Goal: Navigation & Orientation: Find specific page/section

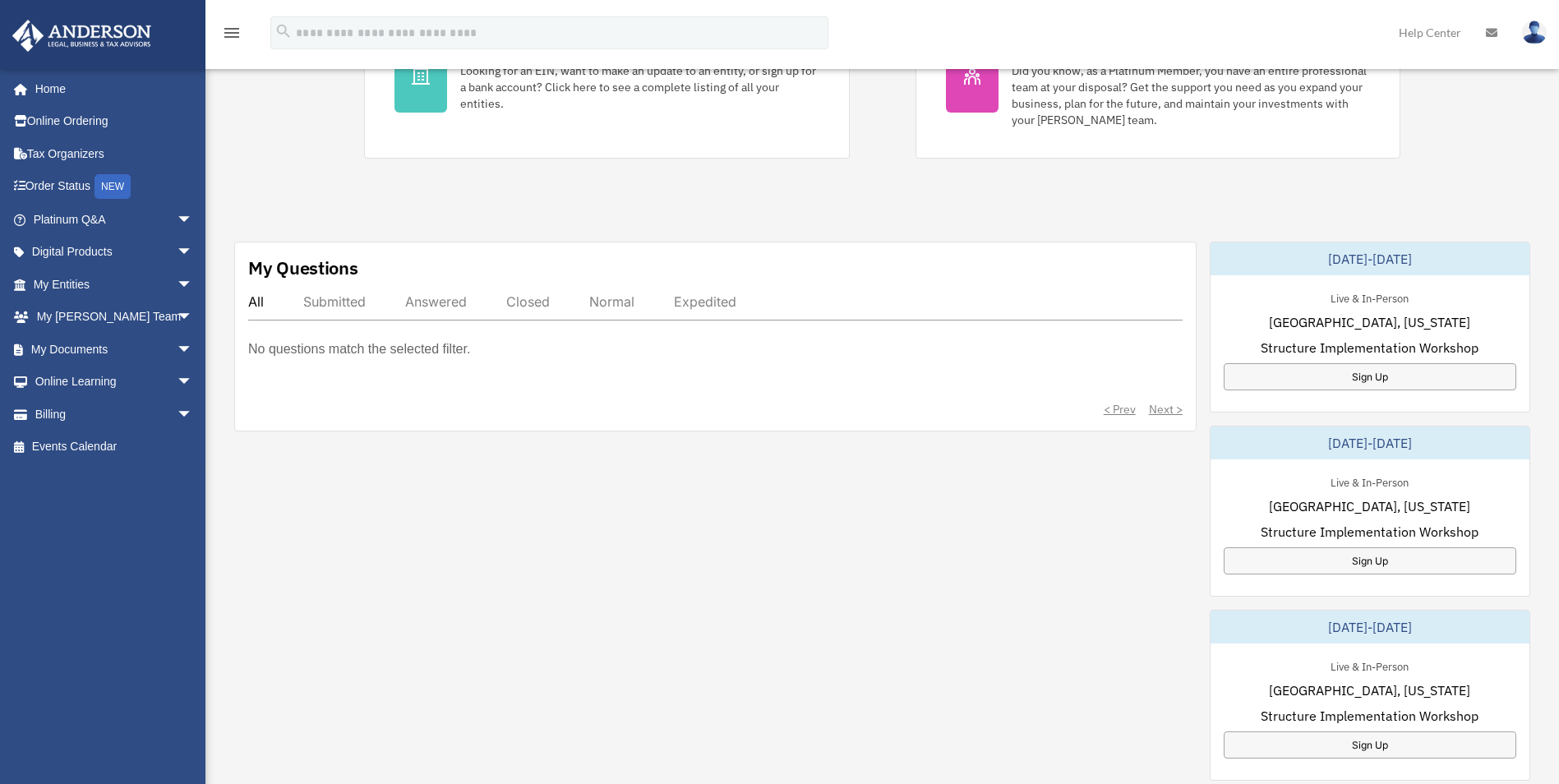
scroll to position [410, 0]
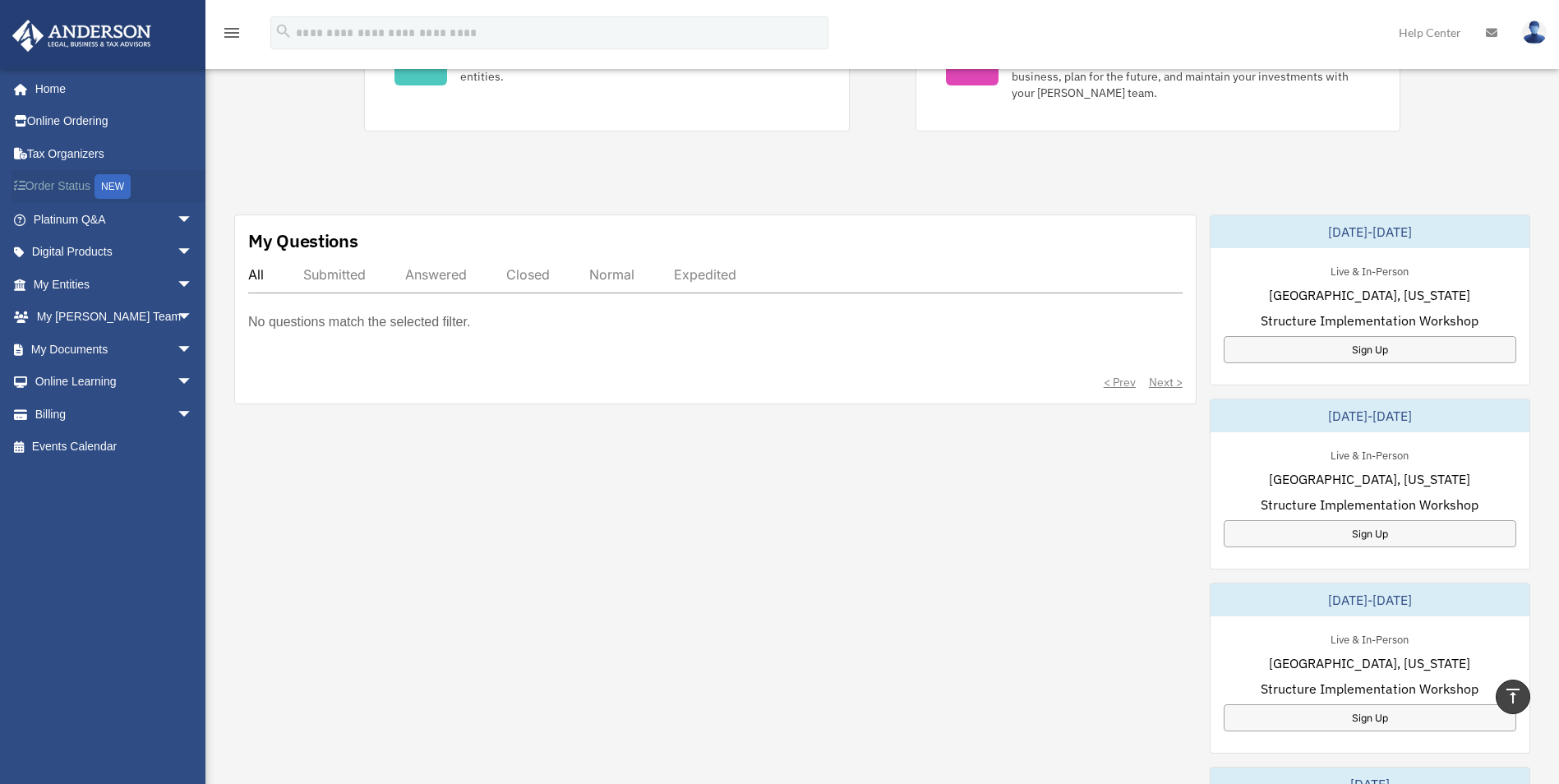
click at [78, 184] on link "Order Status NEW" at bounding box center [114, 187] width 207 height 34
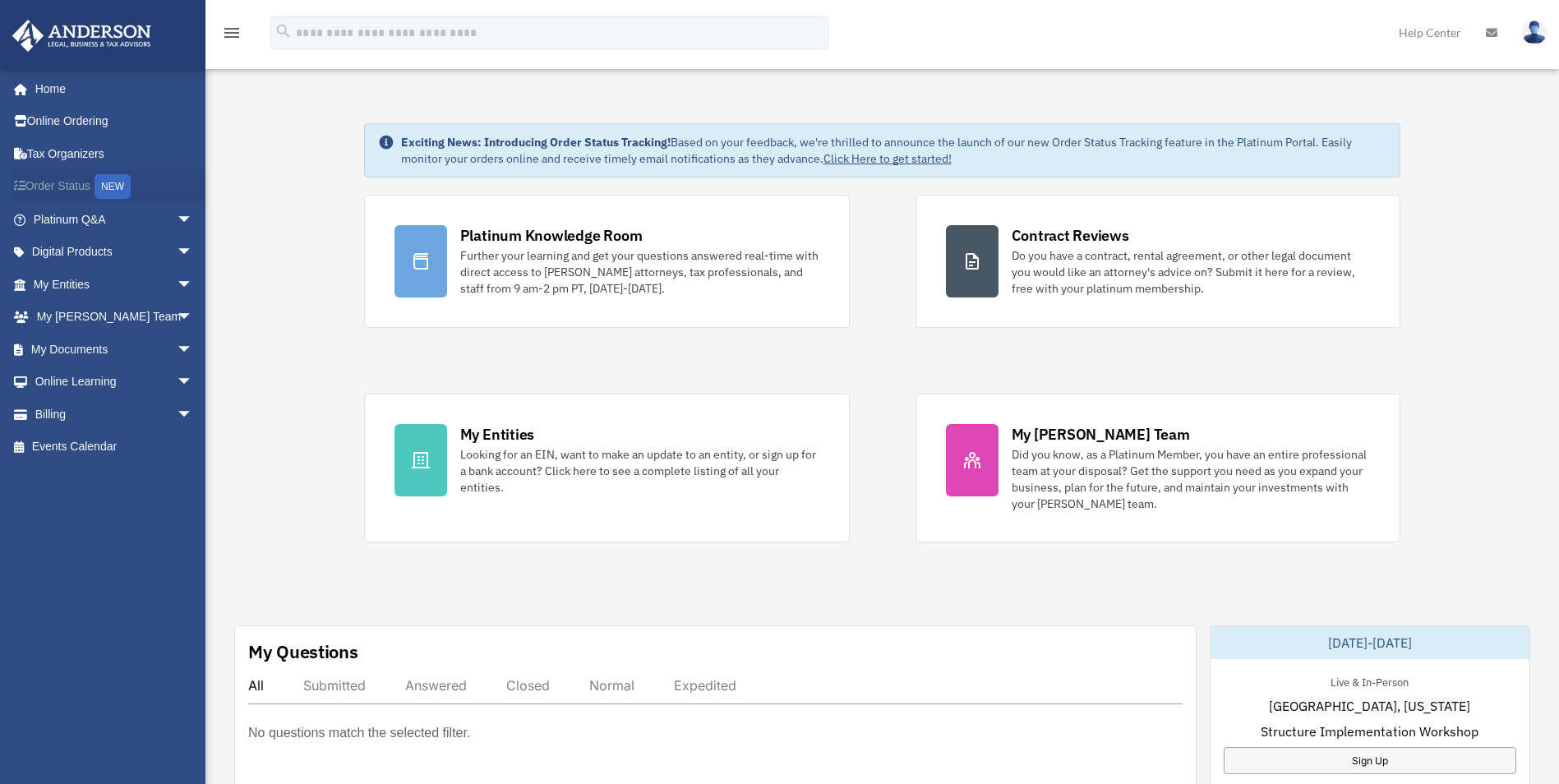
click at [121, 188] on div "NEW" at bounding box center [112, 187] width 36 height 25
click at [176, 218] on span "arrow_drop_down" at bounding box center [193, 220] width 33 height 34
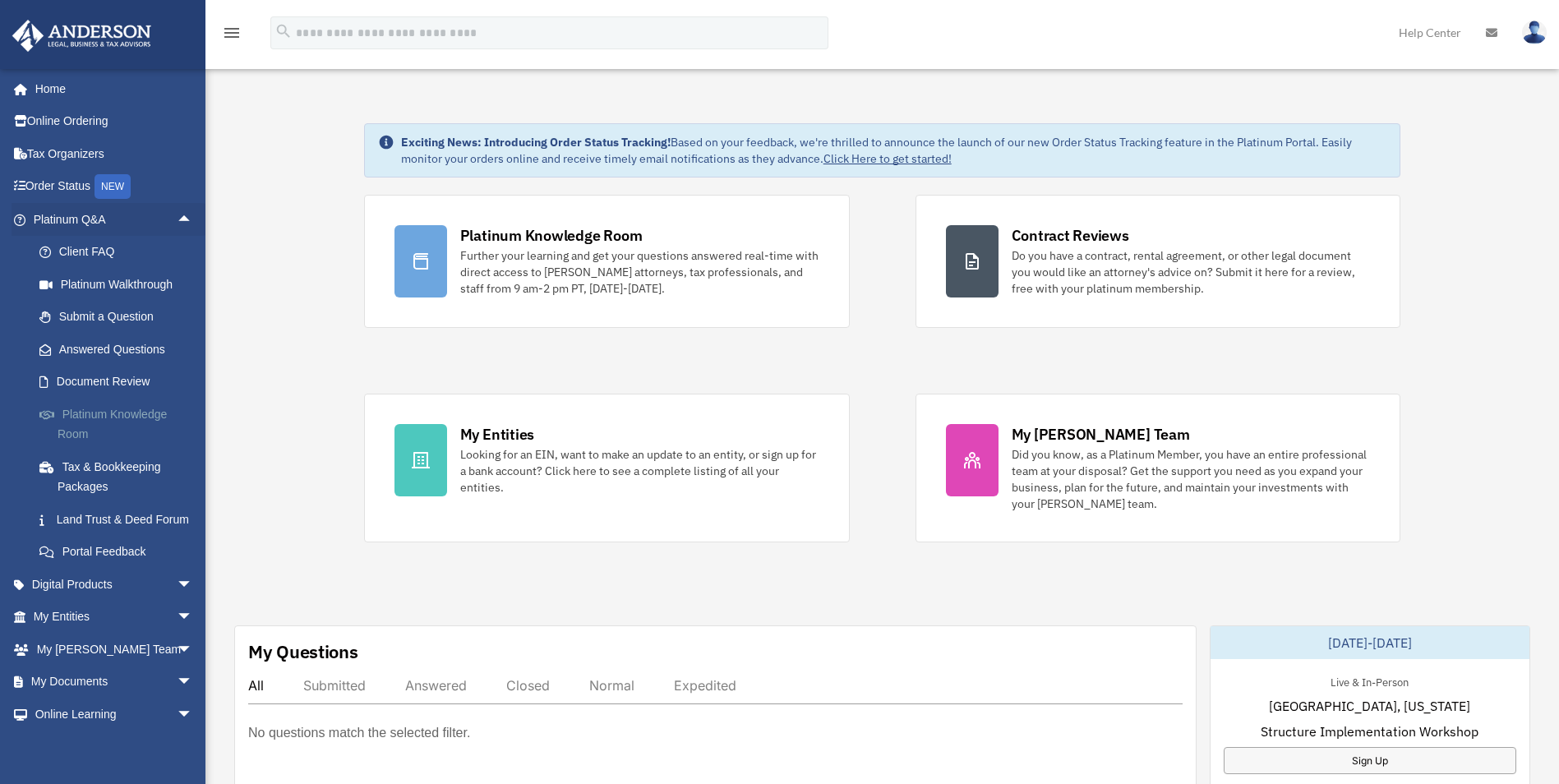
click at [104, 409] on link "Platinum Knowledge Room" at bounding box center [120, 424] width 194 height 53
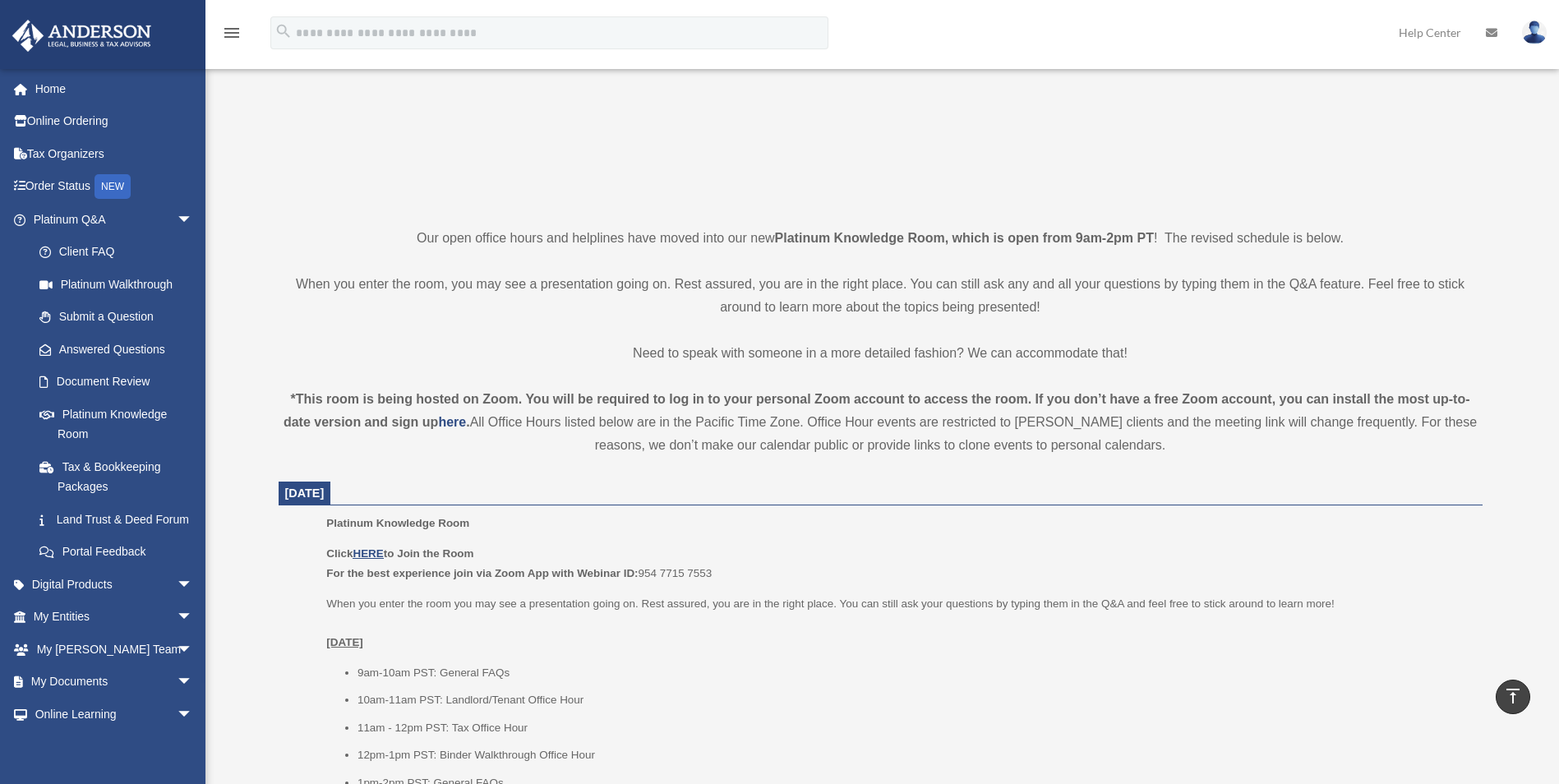
scroll to position [246, 0]
click at [176, 216] on span "arrow_drop_down" at bounding box center [193, 220] width 33 height 34
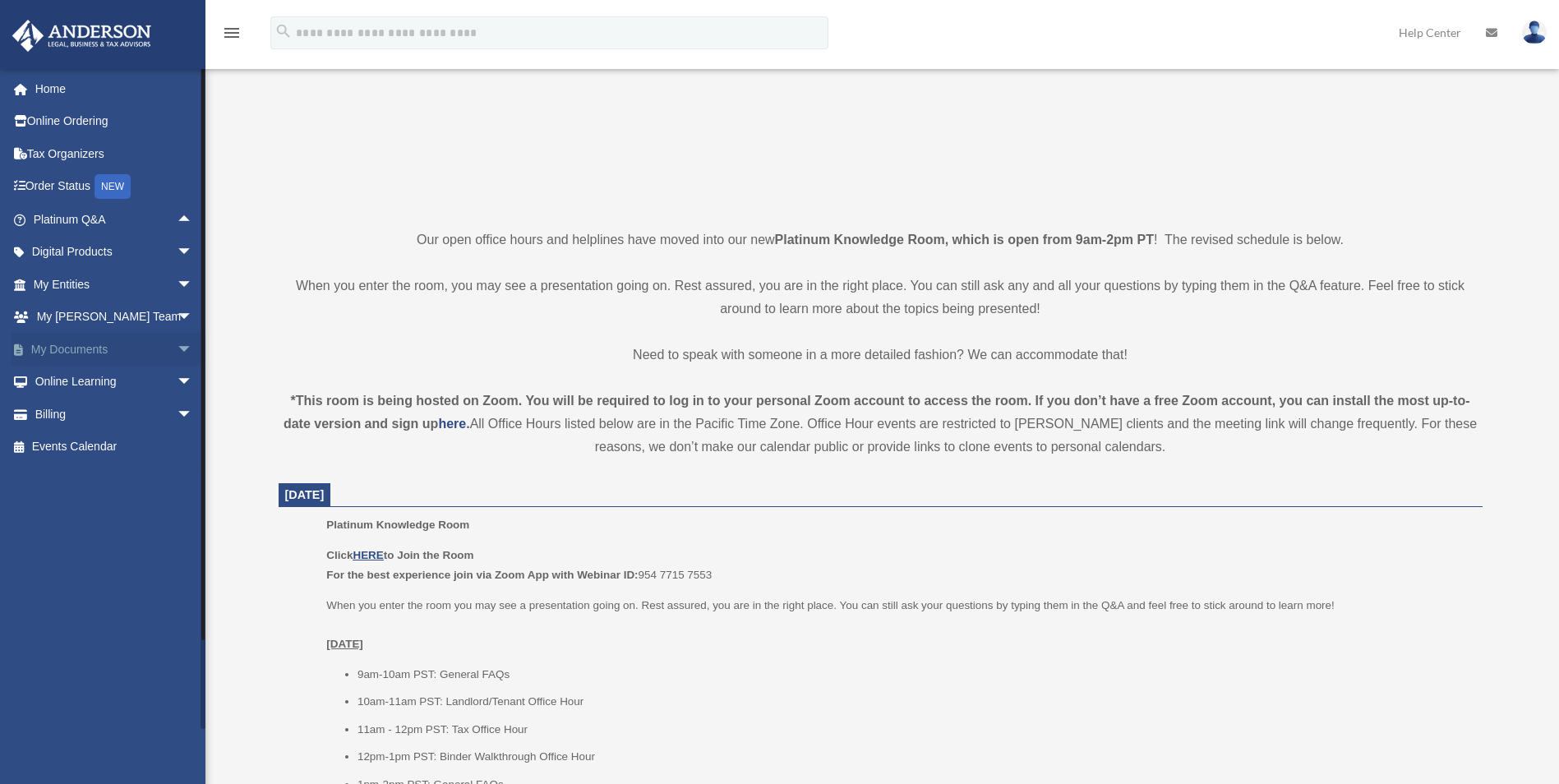
click at [176, 346] on span "arrow_drop_down" at bounding box center [193, 350] width 33 height 34
click at [77, 385] on link "Box" at bounding box center [120, 381] width 194 height 33
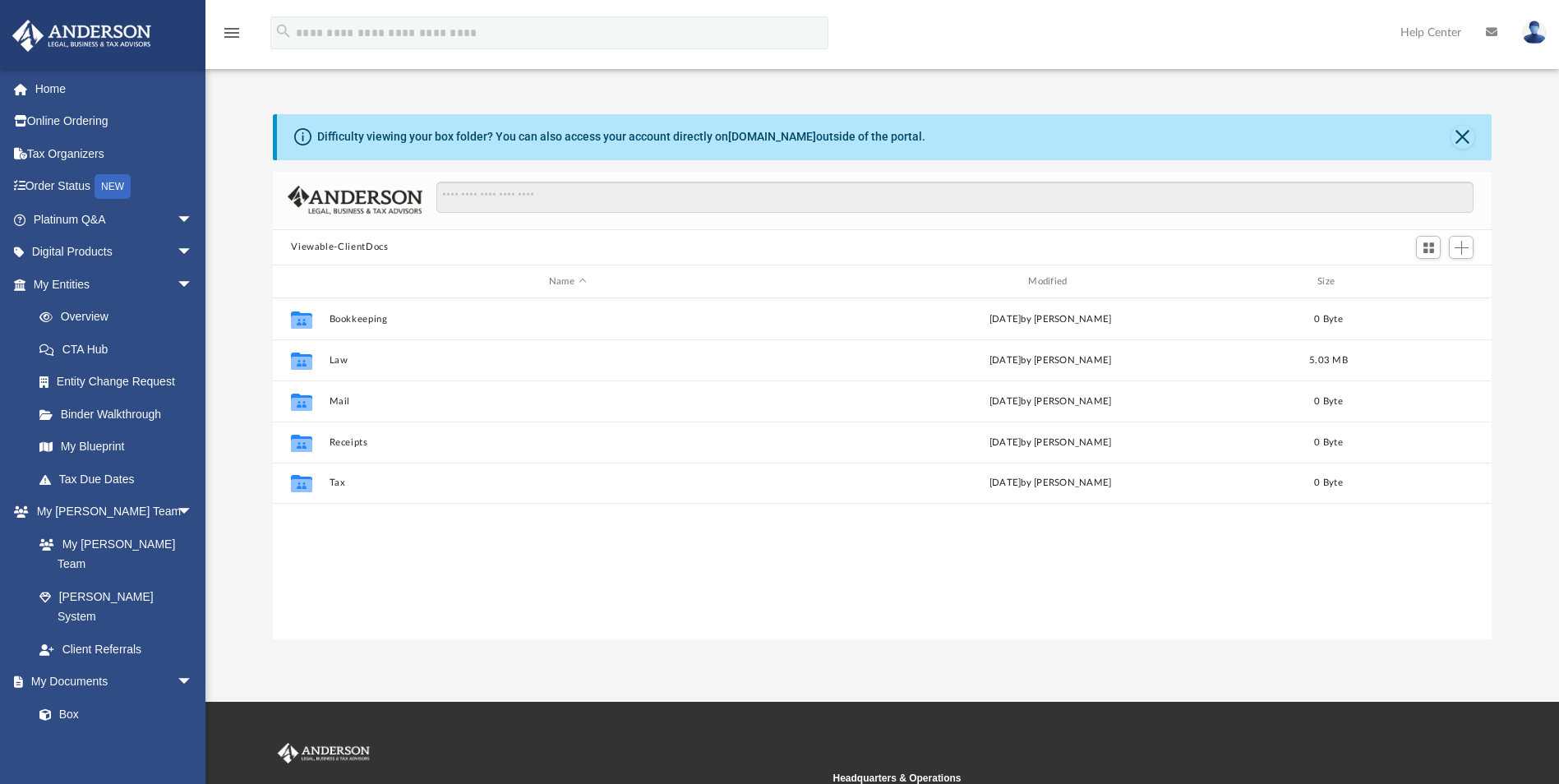
scroll to position [361, 1206]
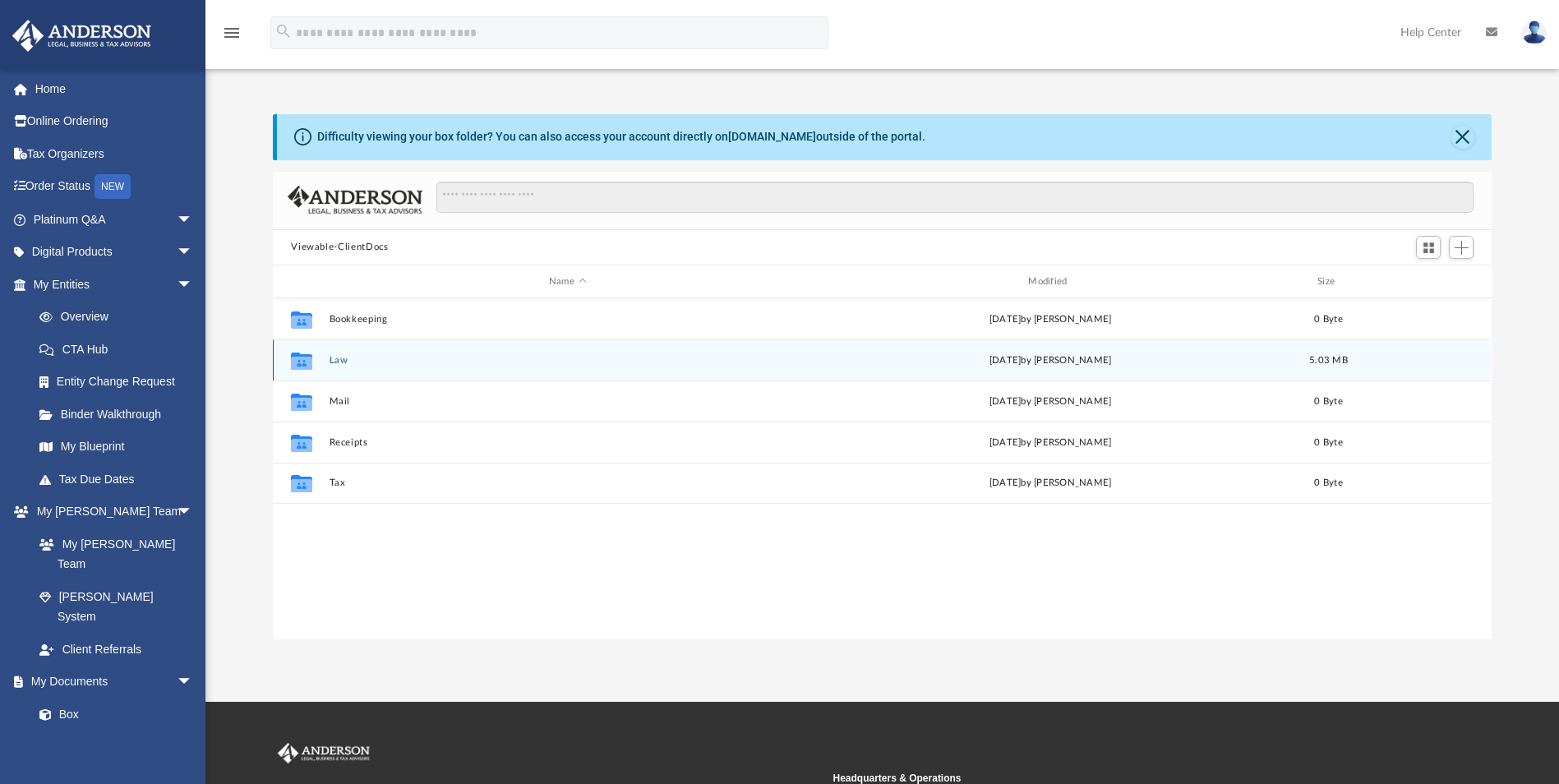
click at [306, 365] on icon "grid" at bounding box center [301, 361] width 22 height 17
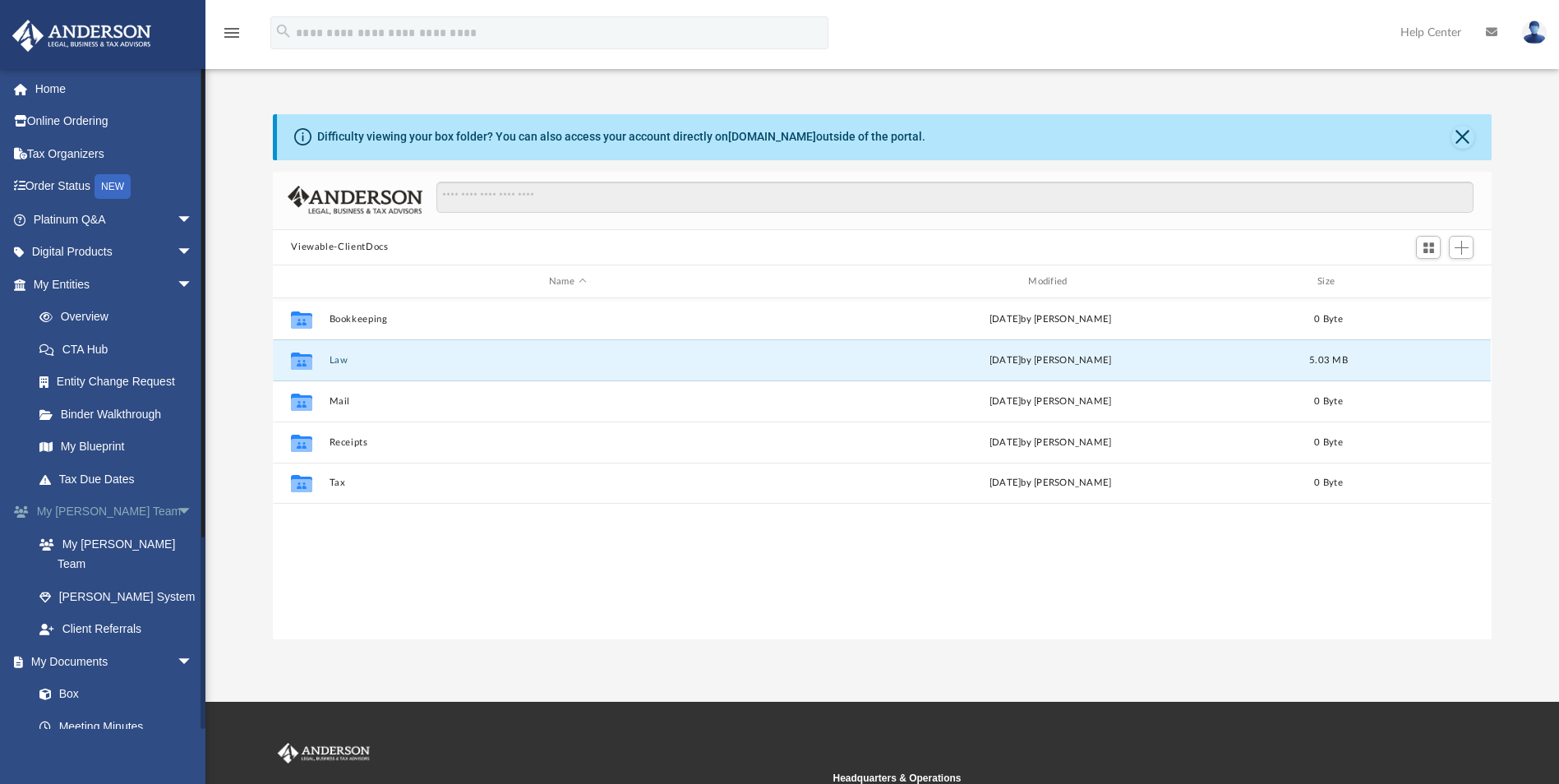
click at [176, 510] on span "arrow_drop_down" at bounding box center [193, 512] width 33 height 34
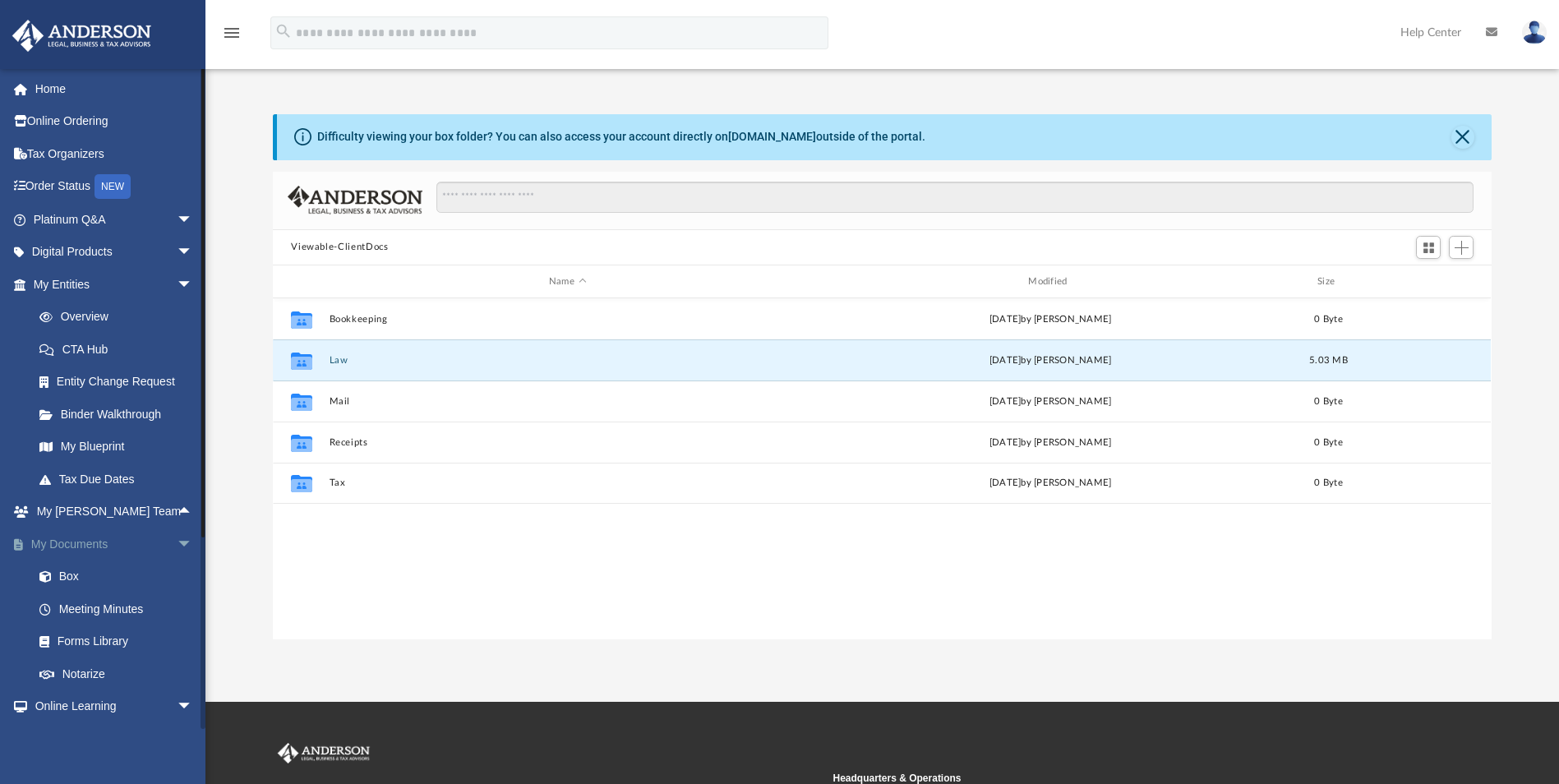
click at [176, 546] on span "arrow_drop_down" at bounding box center [193, 544] width 33 height 34
click at [176, 702] on span "arrow_drop_down" at bounding box center [193, 707] width 33 height 34
click at [176, 569] on span "arrow_drop_down" at bounding box center [193, 577] width 33 height 34
click at [176, 605] on span "arrow_drop_up" at bounding box center [193, 609] width 33 height 34
click at [120, 449] on link "My Blueprint" at bounding box center [120, 446] width 194 height 33
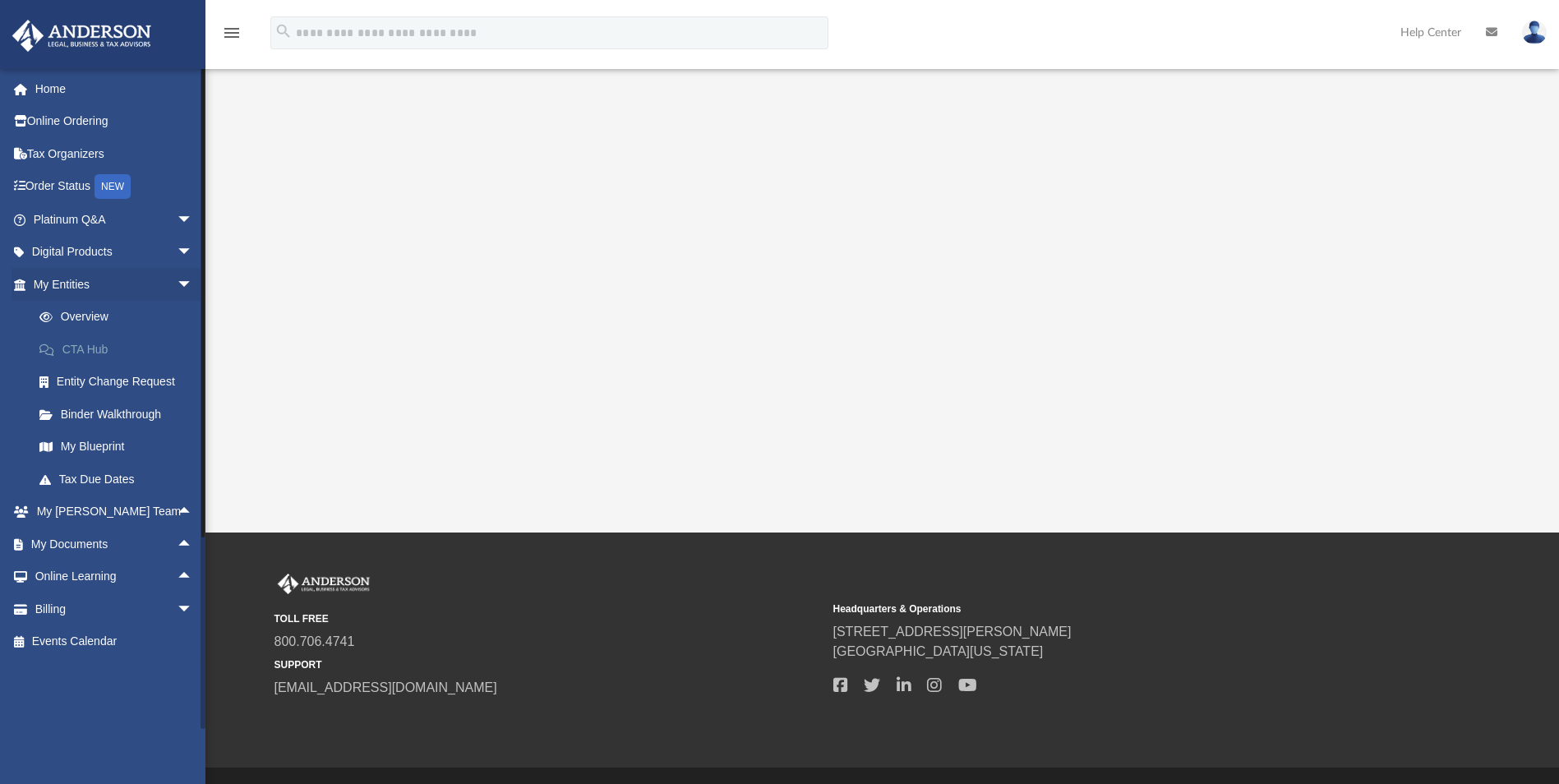
scroll to position [343, 0]
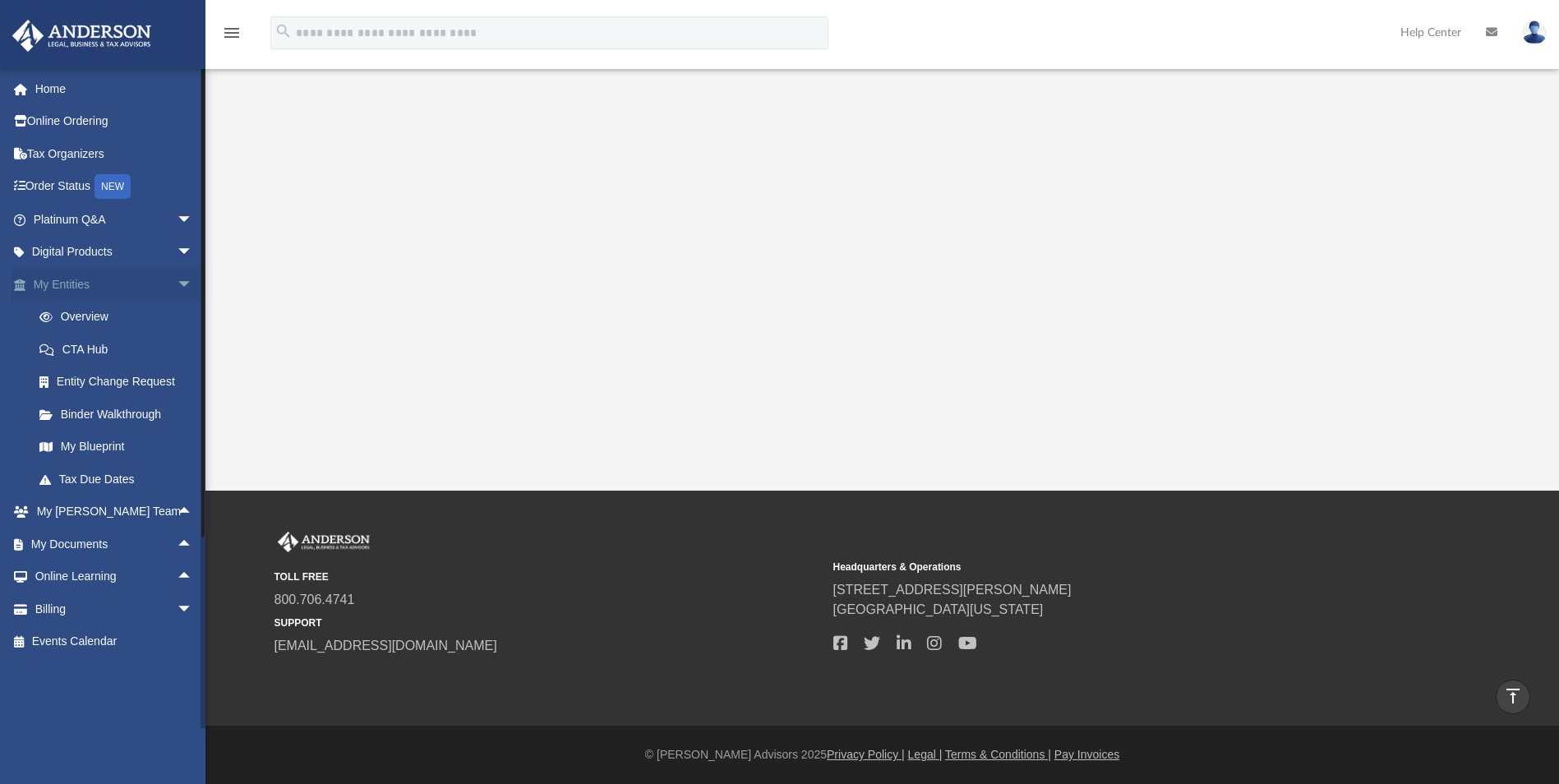
click at [176, 280] on span "arrow_drop_down" at bounding box center [193, 285] width 33 height 34
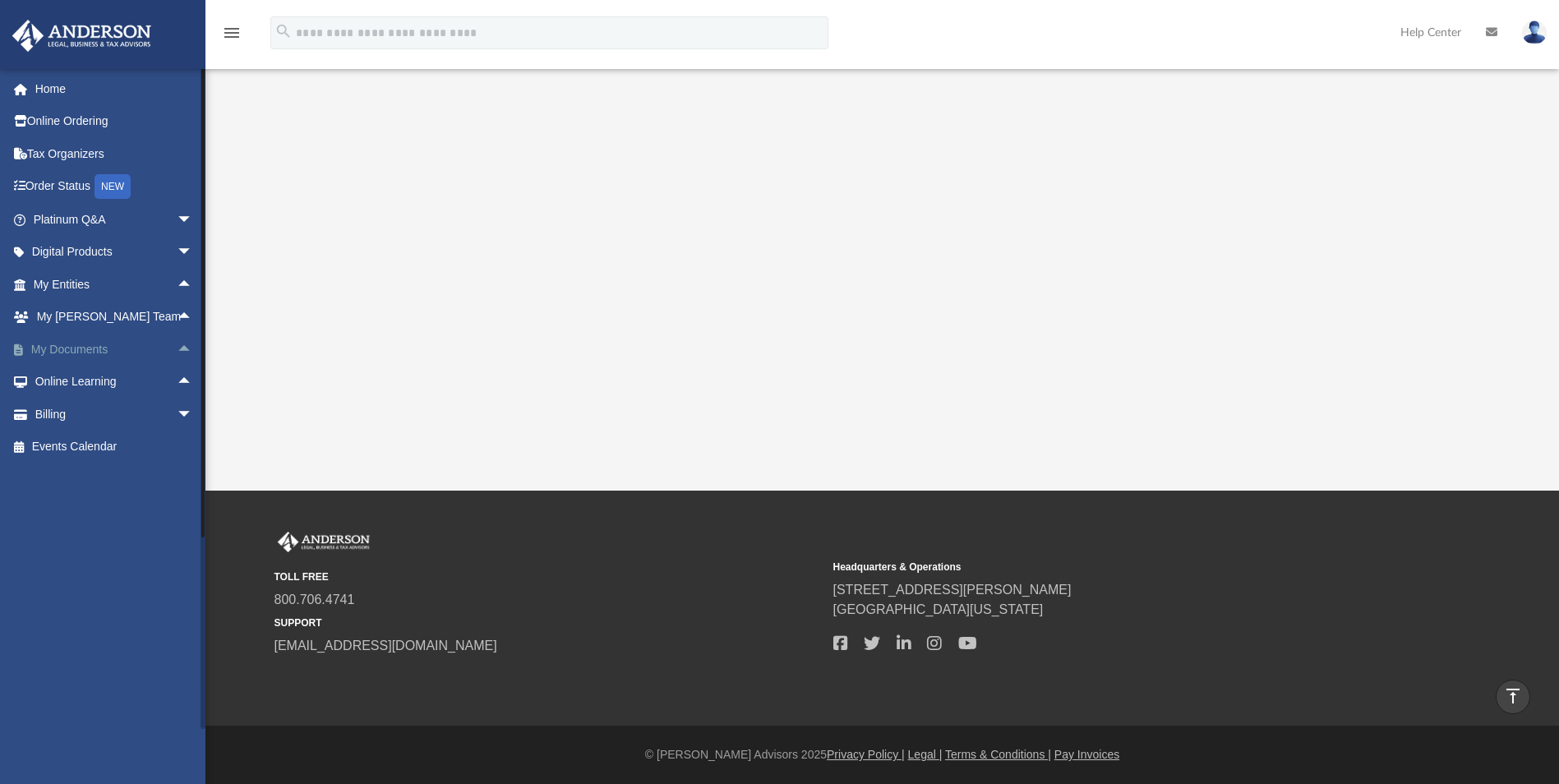
click at [176, 348] on span "arrow_drop_up" at bounding box center [193, 350] width 33 height 34
click at [124, 380] on link "Box" at bounding box center [120, 381] width 194 height 33
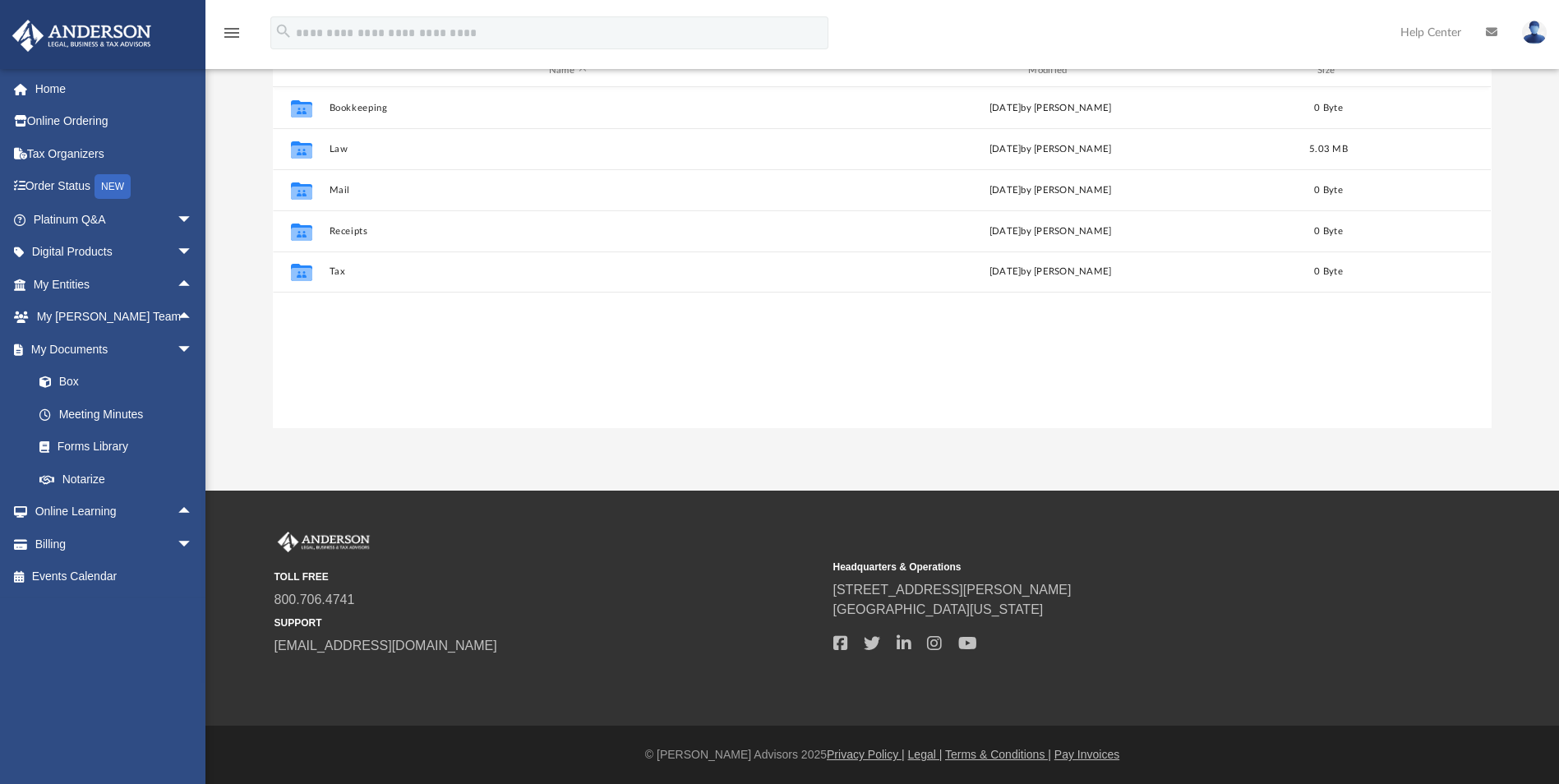
scroll to position [361, 1206]
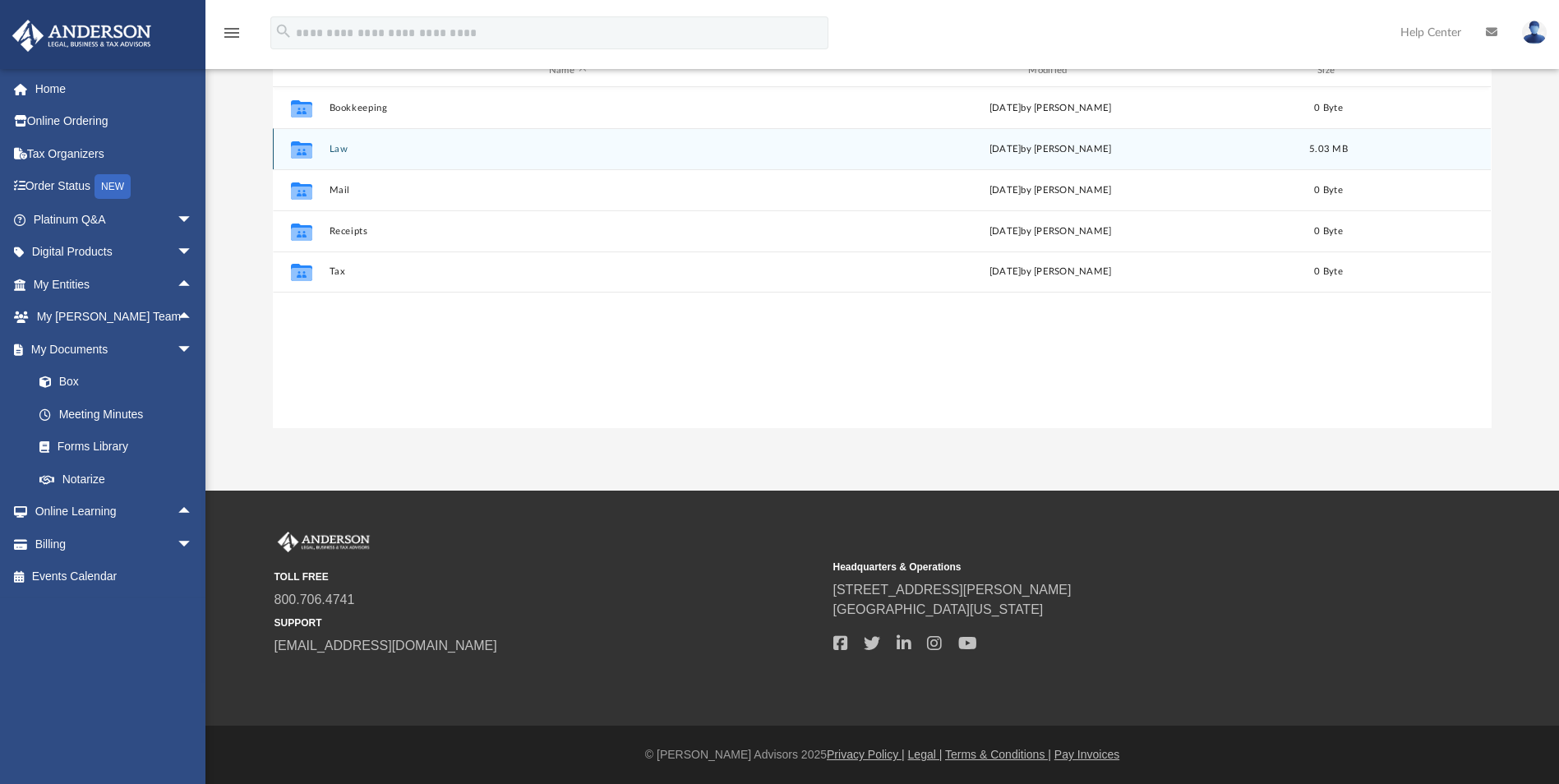
click at [334, 149] on button "Law" at bounding box center [567, 148] width 476 height 10
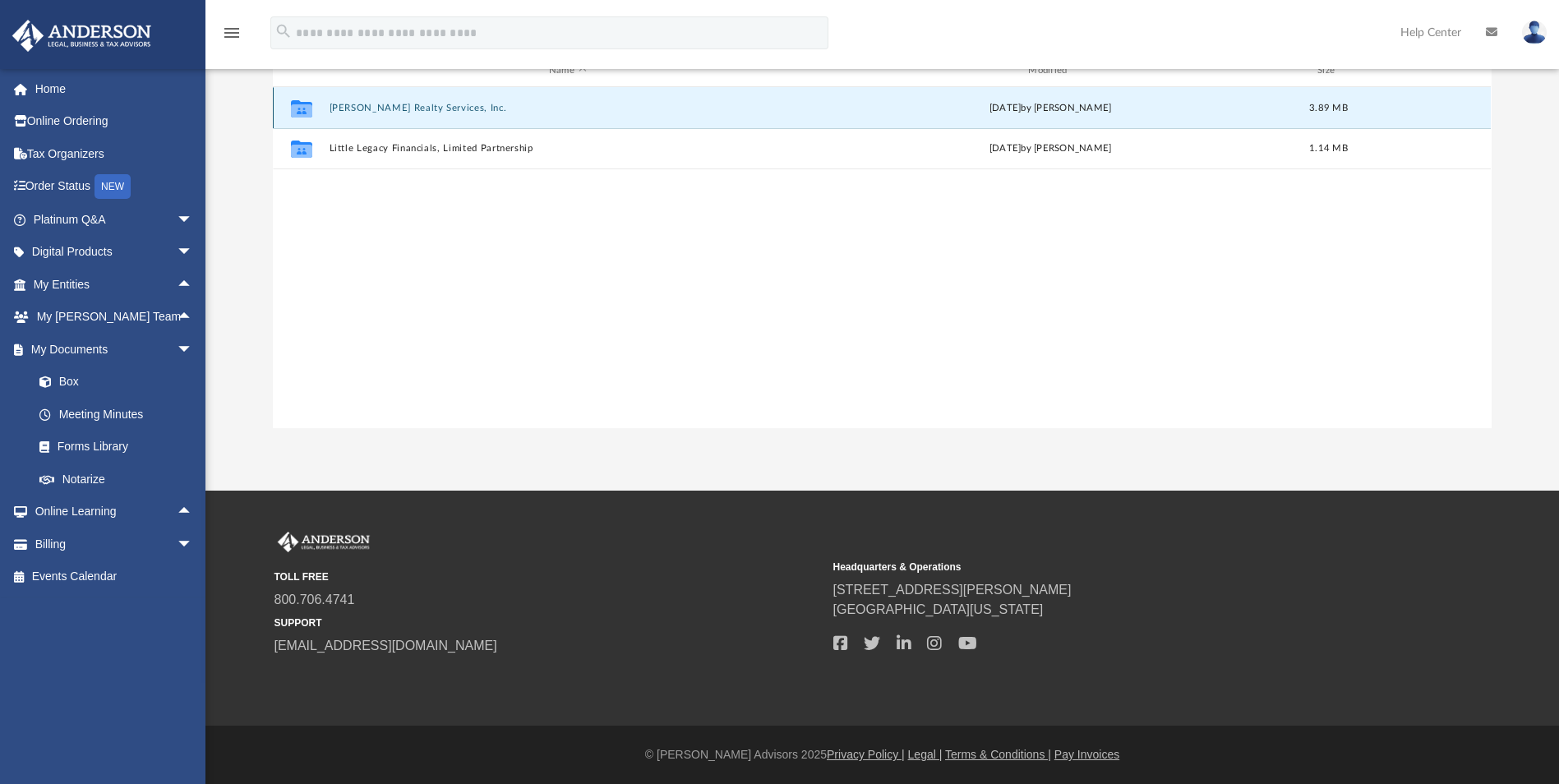
click at [333, 103] on button "Abraham Realty Services, Inc." at bounding box center [567, 108] width 476 height 10
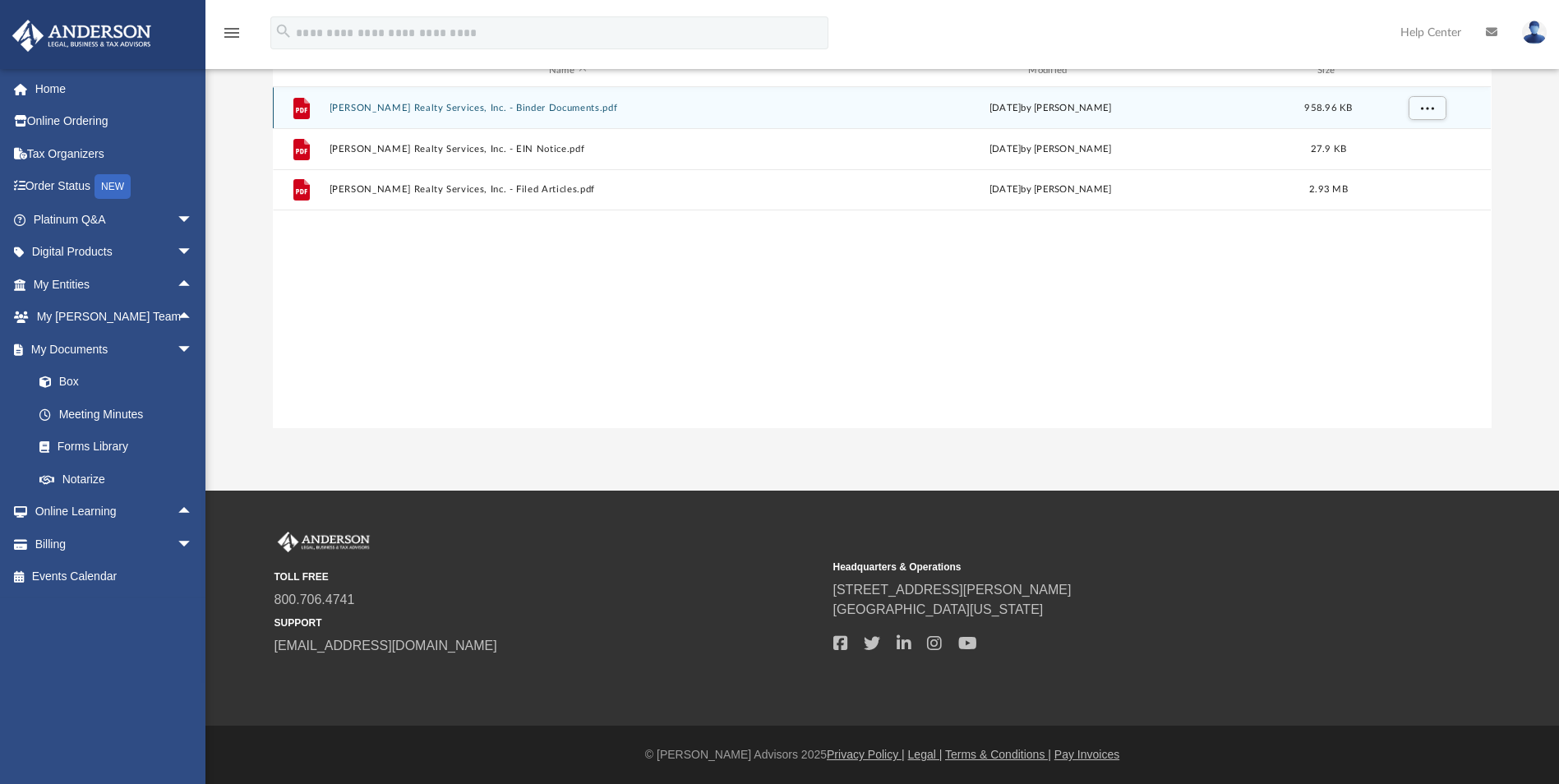
click at [467, 108] on button "Abraham Realty Services, Inc. - Binder Documents.pdf" at bounding box center [567, 108] width 476 height 10
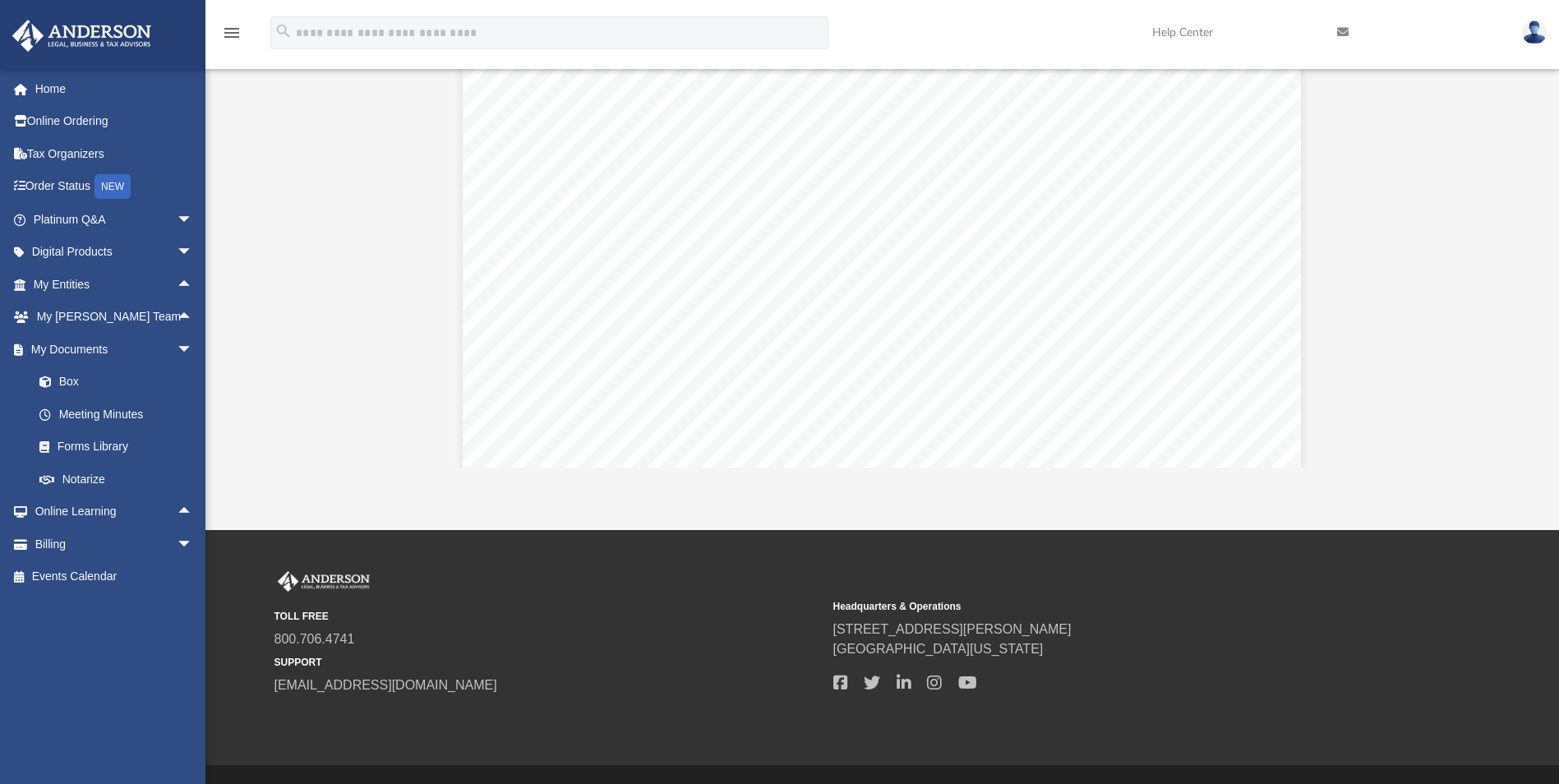
scroll to position [10350, 0]
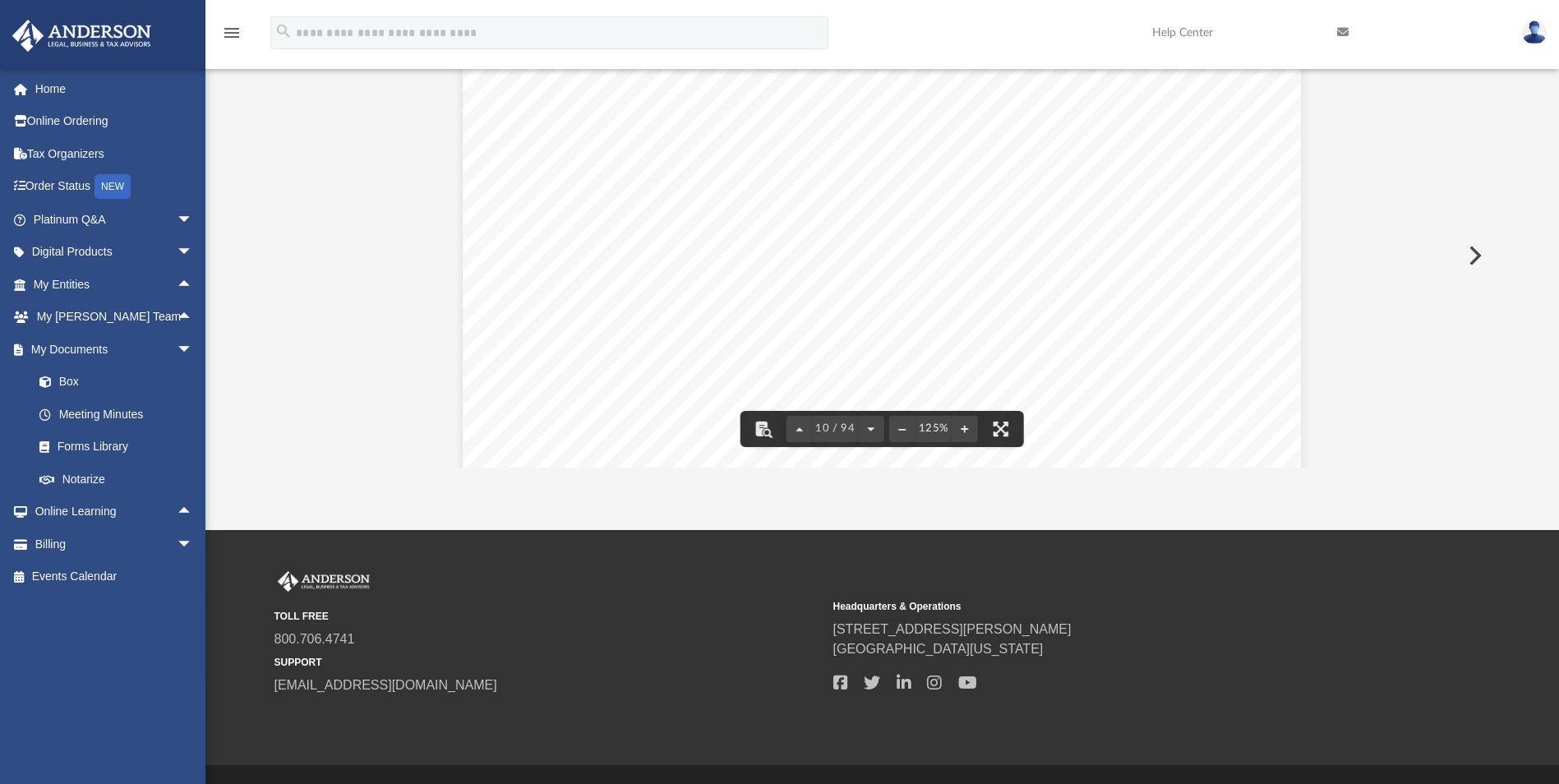
click at [1477, 601] on div "TOLL FREE 800.706.4741 SUPPORT info@andersonadvisors.com Headquarters & Operati…" at bounding box center [882, 633] width 1216 height 125
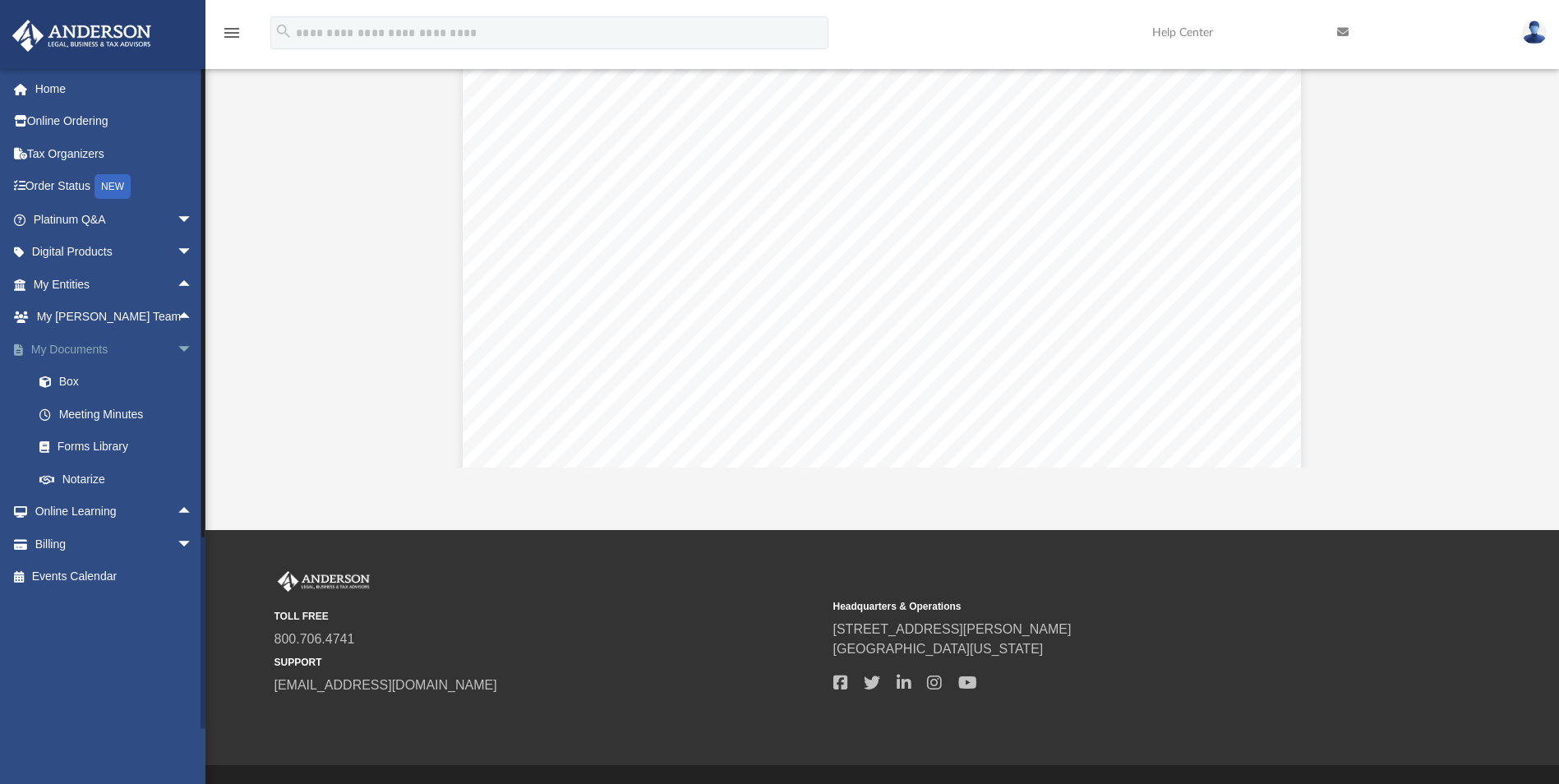
click at [176, 346] on span "arrow_drop_down" at bounding box center [193, 350] width 33 height 34
click at [105, 284] on link "My Entities arrow_drop_up" at bounding box center [114, 284] width 207 height 33
click at [176, 285] on span "arrow_drop_up" at bounding box center [193, 285] width 33 height 34
click at [111, 450] on link "My Blueprint" at bounding box center [120, 446] width 194 height 33
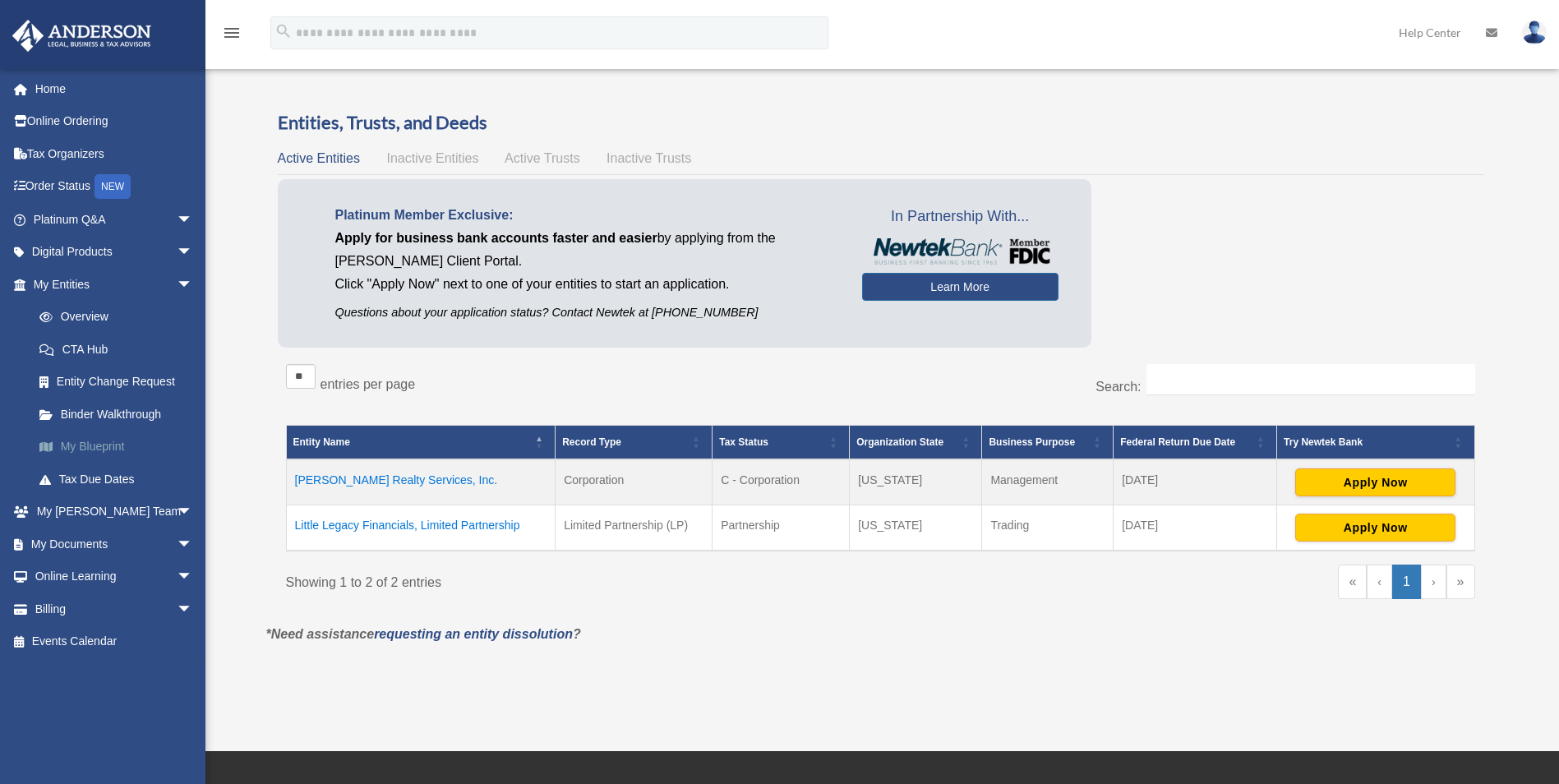
click at [91, 455] on link "My Blueprint" at bounding box center [120, 446] width 194 height 33
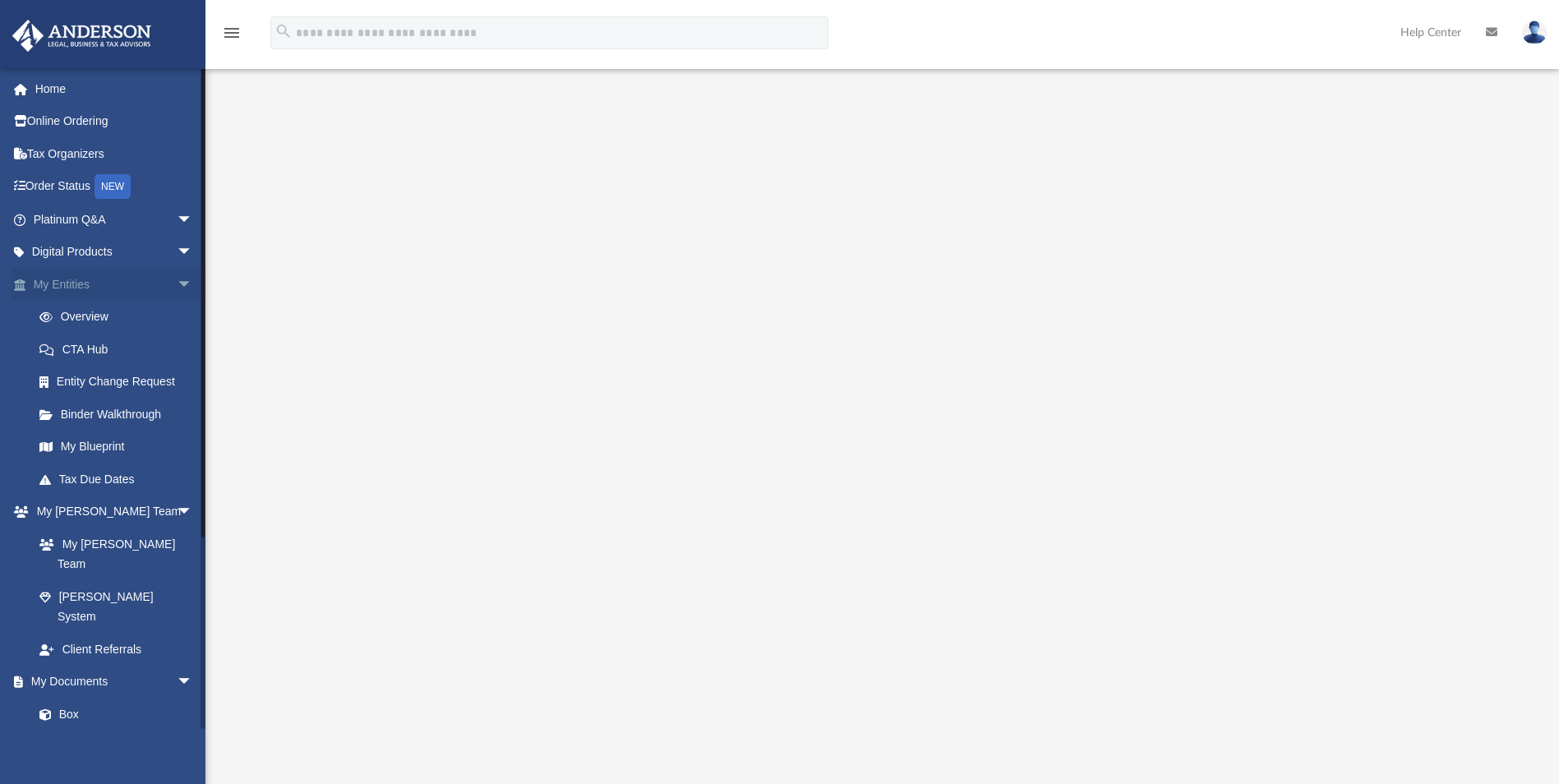
click at [176, 281] on span "arrow_drop_down" at bounding box center [193, 285] width 33 height 34
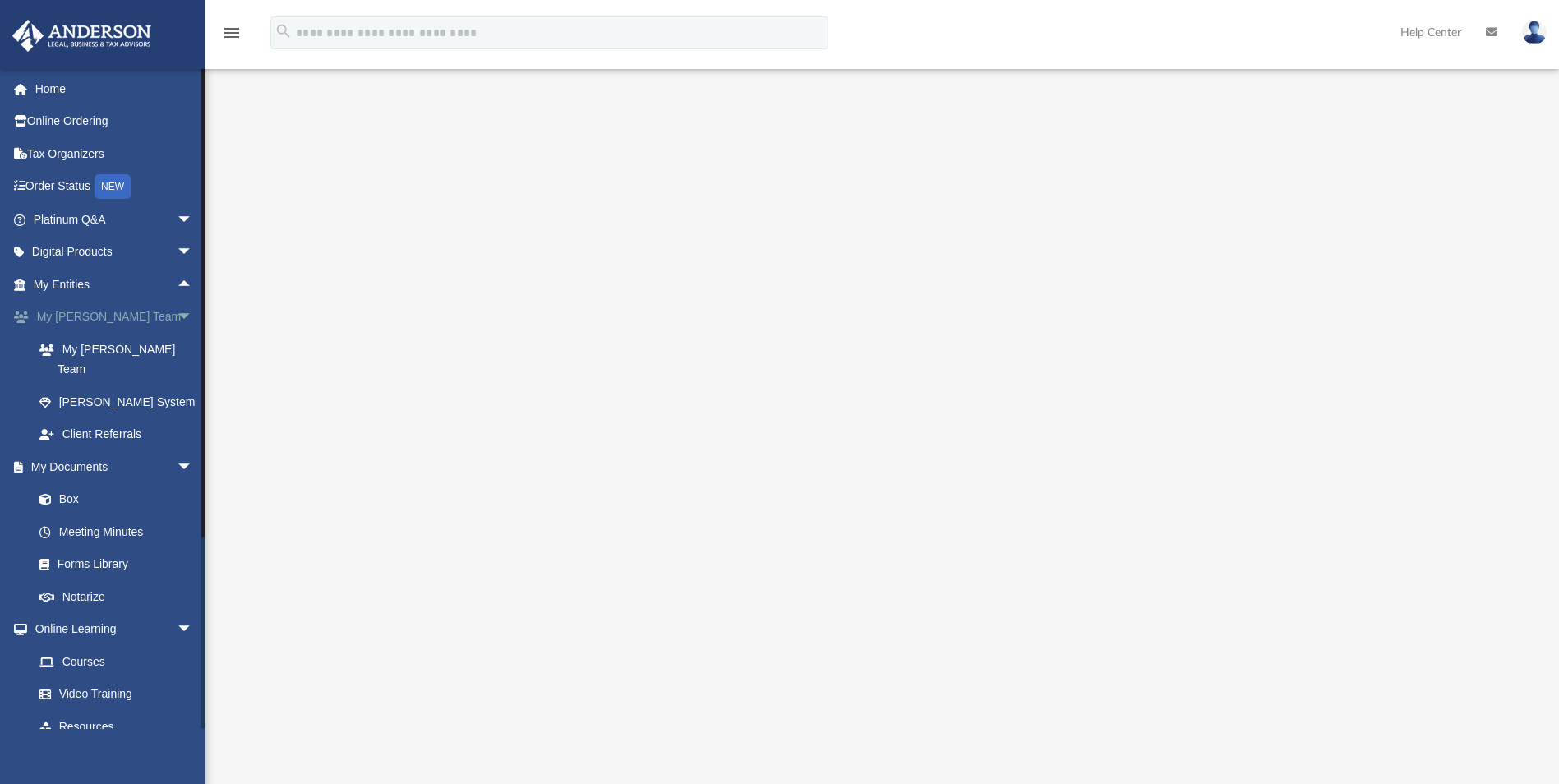
click at [176, 313] on span "arrow_drop_down" at bounding box center [193, 318] width 33 height 34
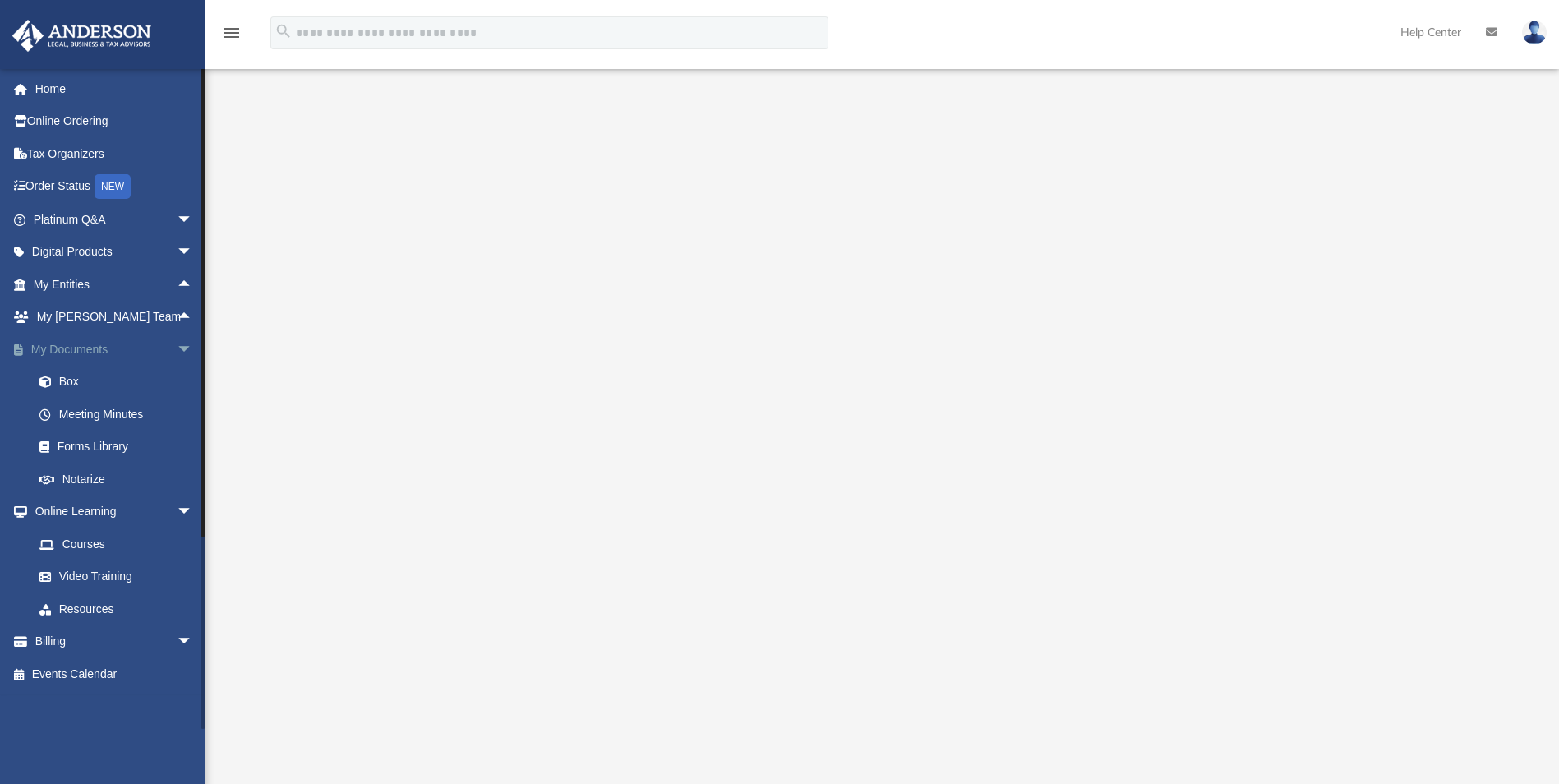
click at [176, 343] on span "arrow_drop_down" at bounding box center [193, 350] width 33 height 34
click at [176, 378] on span "arrow_drop_down" at bounding box center [193, 382] width 33 height 34
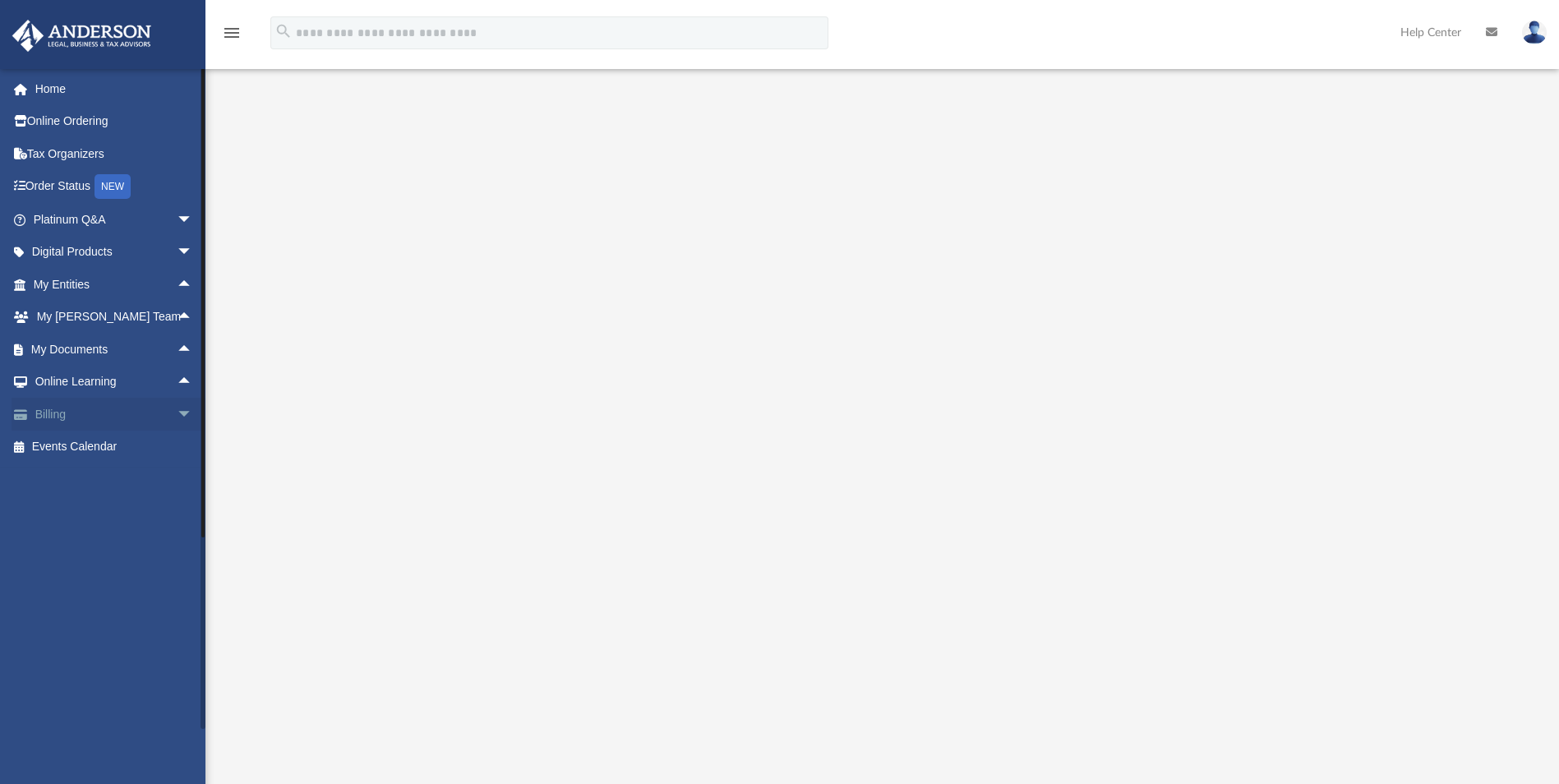
click at [178, 409] on span "arrow_drop_down" at bounding box center [193, 414] width 33 height 34
click at [178, 409] on span "arrow_drop_up" at bounding box center [193, 414] width 33 height 34
click at [176, 216] on span "arrow_drop_down" at bounding box center [193, 220] width 33 height 34
